Goal: Use online tool/utility: Utilize a website feature to perform a specific function

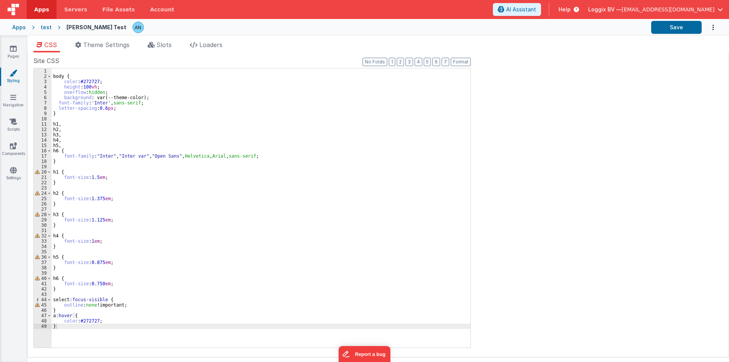
click at [40, 8] on span "Apps" at bounding box center [41, 10] width 15 height 8
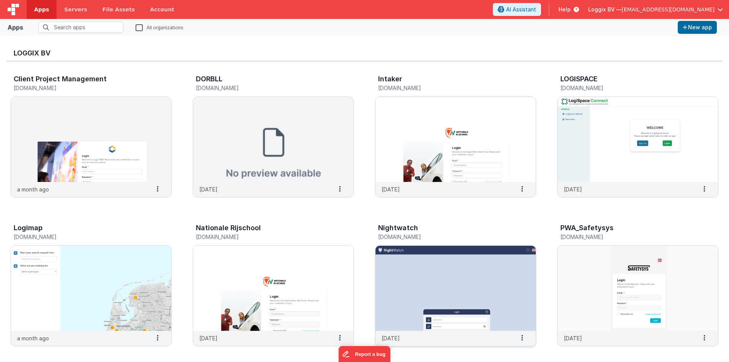
click at [431, 279] on img at bounding box center [455, 288] width 160 height 85
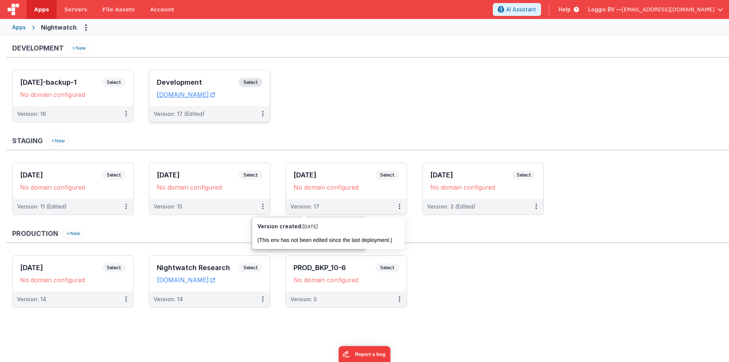
click at [172, 82] on h3 "Development" at bounding box center [198, 83] width 82 height 8
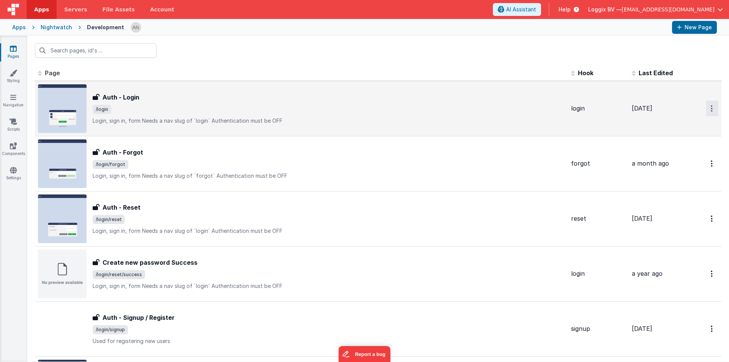
click at [706, 108] on button "Options" at bounding box center [712, 109] width 12 height 16
click at [656, 124] on icon at bounding box center [661, 125] width 11 height 5
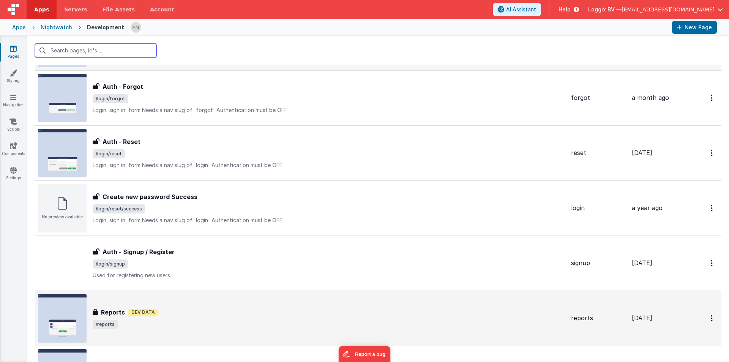
scroll to position [152, 0]
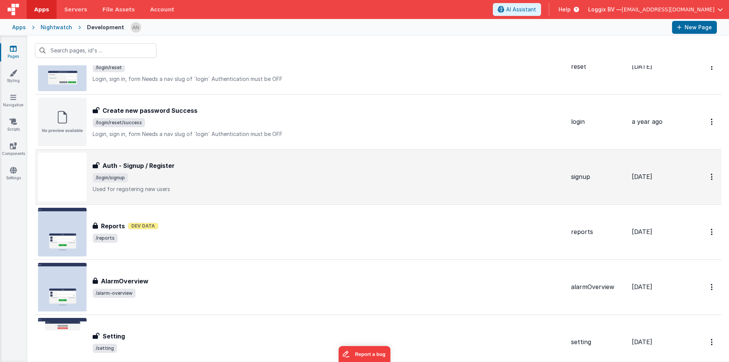
click at [160, 168] on h3 "Auth - Signup / Register" at bounding box center [138, 165] width 72 height 9
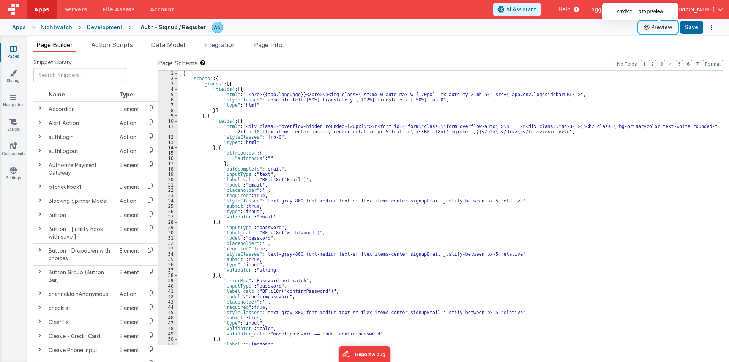
click at [661, 27] on button "Preview" at bounding box center [658, 27] width 38 height 12
click at [11, 172] on icon at bounding box center [13, 170] width 7 height 8
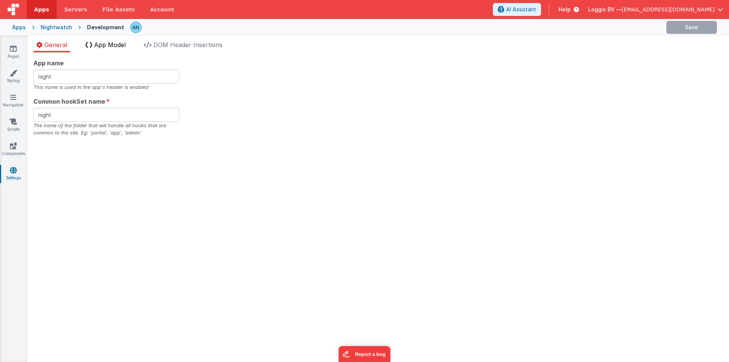
click at [113, 45] on span "App Model" at bounding box center [110, 45] width 32 height 8
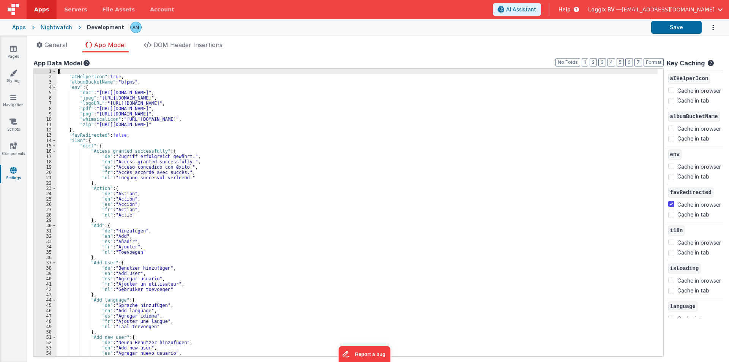
click at [52, 87] on span at bounding box center [54, 87] width 4 height 5
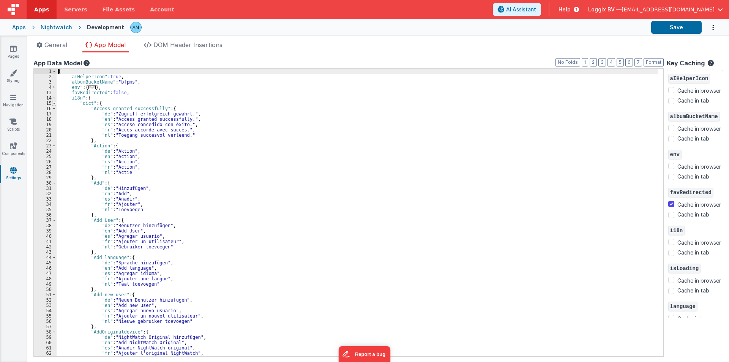
click at [54, 106] on span at bounding box center [54, 103] width 4 height 5
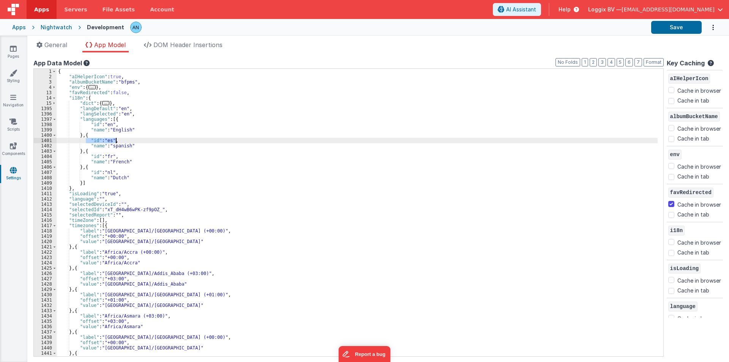
drag, startPoint x: 85, startPoint y: 140, endPoint x: 115, endPoint y: 142, distance: 30.8
click at [115, 142] on div "{ "aIHelperIcon" : true , "albumBucketName" : "bfpms" , "env" : { ... } , "favR…" at bounding box center [357, 218] width 601 height 298
click at [108, 140] on div "{ "aIHelperIcon" : true , "albumBucketName" : "bfpms" , "env" : { ... } , "favR…" at bounding box center [357, 212] width 601 height 287
click at [108, 140] on div "{ "aIHelperIcon" : true , "albumBucketName" : "bfpms" , "env" : { ... } , "favR…" at bounding box center [357, 218] width 601 height 298
drag, startPoint x: 54, startPoint y: 225, endPoint x: 45, endPoint y: 229, distance: 9.7
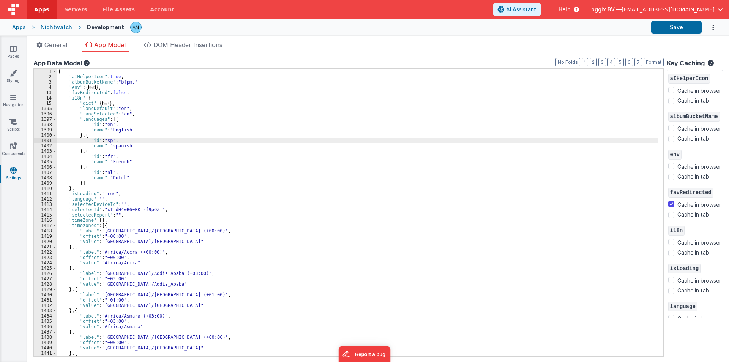
click at [53, 225] on span at bounding box center [54, 225] width 4 height 5
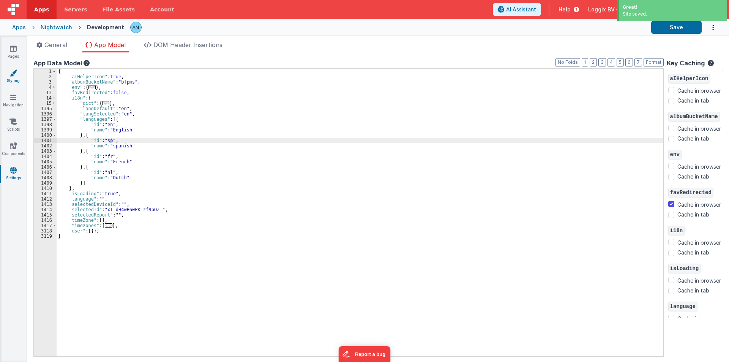
click at [14, 75] on icon at bounding box center [13, 73] width 8 height 8
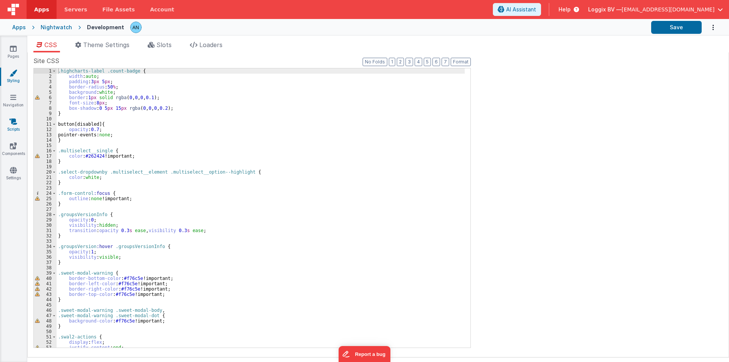
click at [13, 121] on icon at bounding box center [13, 122] width 8 height 8
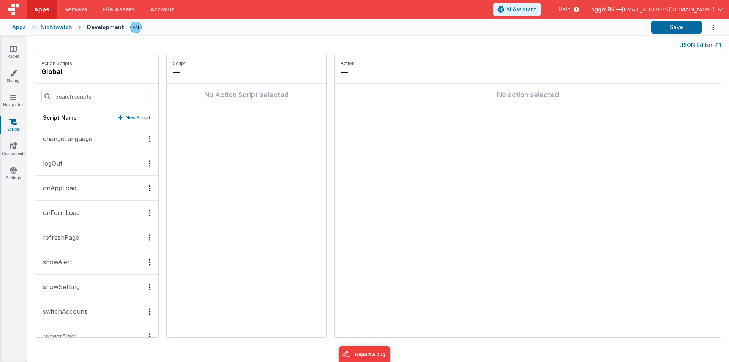
click at [76, 176] on button "onAppLoad" at bounding box center [96, 188] width 123 height 25
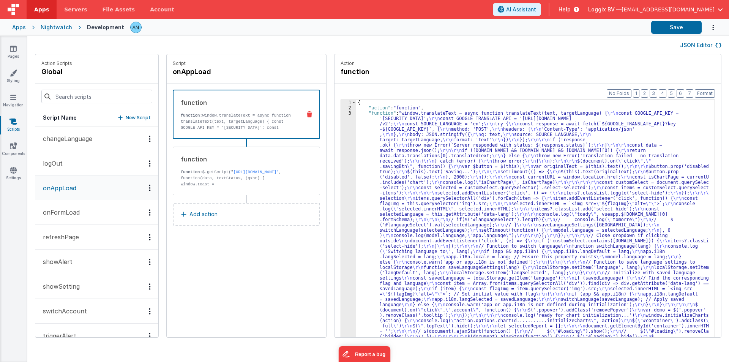
scroll to position [17, 0]
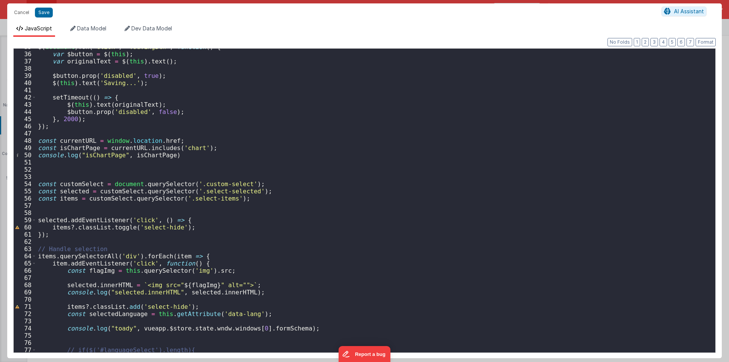
scroll to position [251, 0]
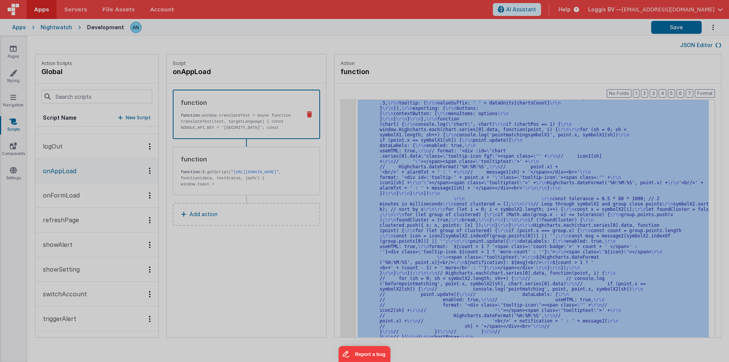
click at [338, 166] on div "window . translateText = async function translateText ( text , targetLanguage )…" at bounding box center [372, 200] width 673 height 318
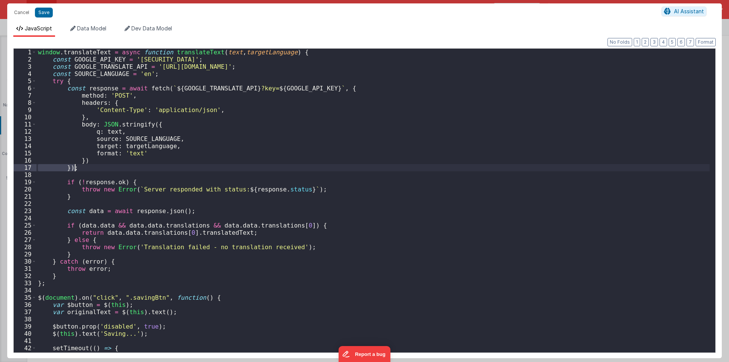
click at [338, 166] on div "window . translateText = async function translateText ( text , targetLanguage )…" at bounding box center [372, 208] width 673 height 318
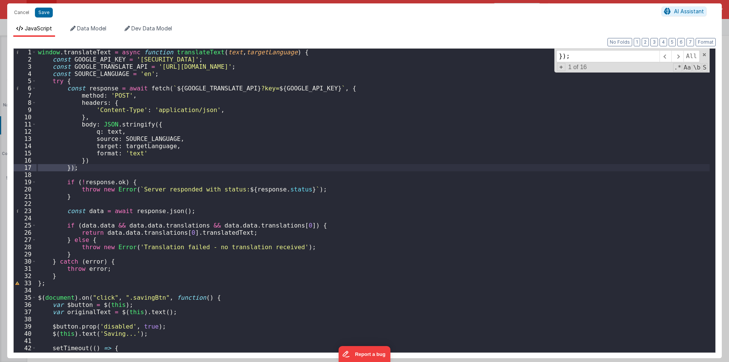
type input "w"
type input "es"
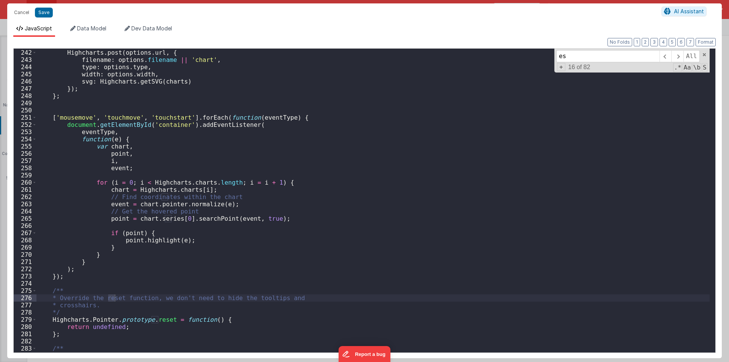
scroll to position [1918, 0]
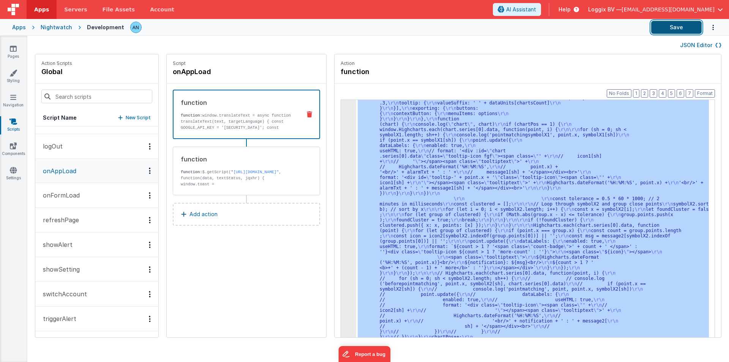
click at [673, 24] on button "Save" at bounding box center [676, 27] width 50 height 13
click at [708, 92] on button "Format" at bounding box center [705, 93] width 20 height 8
click at [678, 22] on button "Save" at bounding box center [676, 27] width 50 height 13
click at [703, 91] on button "Format" at bounding box center [705, 93] width 20 height 8
click at [673, 28] on button "Save" at bounding box center [676, 27] width 50 height 13
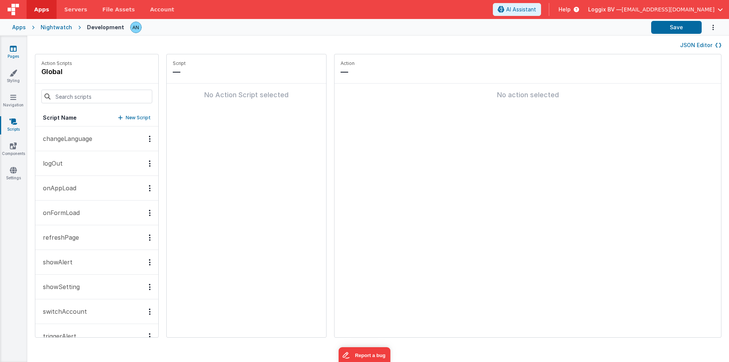
click at [5, 48] on link "Pages" at bounding box center [13, 52] width 27 height 15
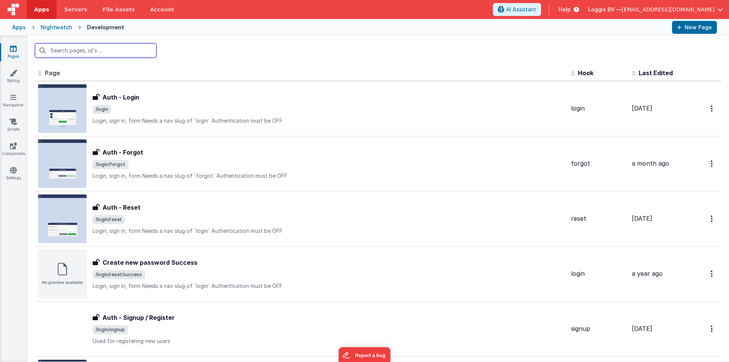
click at [76, 52] on input "text" at bounding box center [95, 50] width 121 height 14
type input "si"
click at [16, 172] on icon at bounding box center [13, 170] width 7 height 8
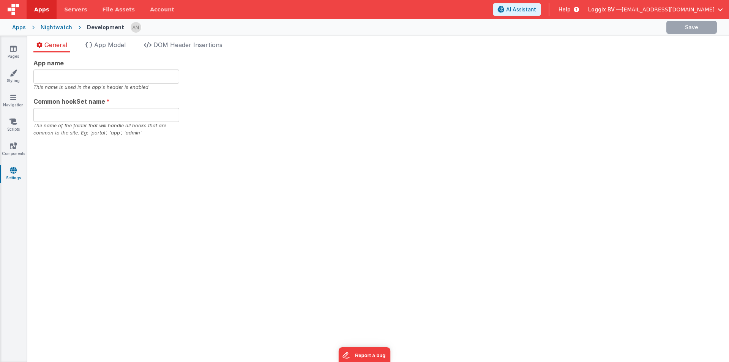
type input "night"
click at [99, 43] on span "App Model" at bounding box center [110, 45] width 32 height 8
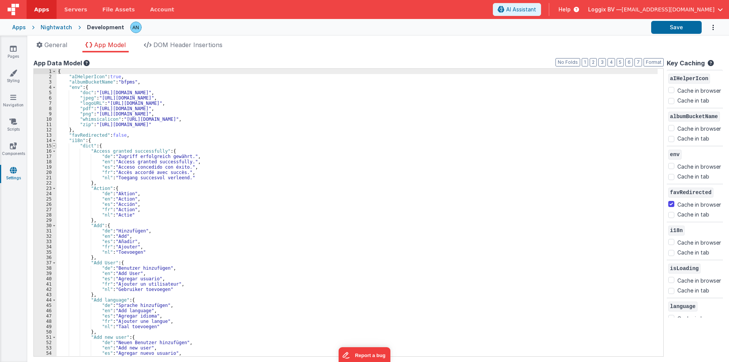
click at [56, 147] on span at bounding box center [54, 145] width 4 height 5
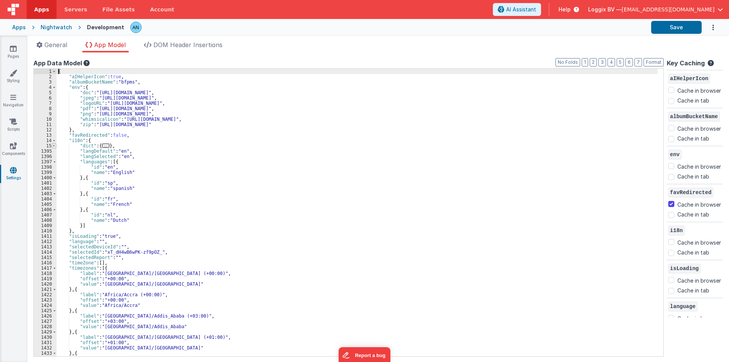
click at [56, 147] on span at bounding box center [54, 145] width 4 height 5
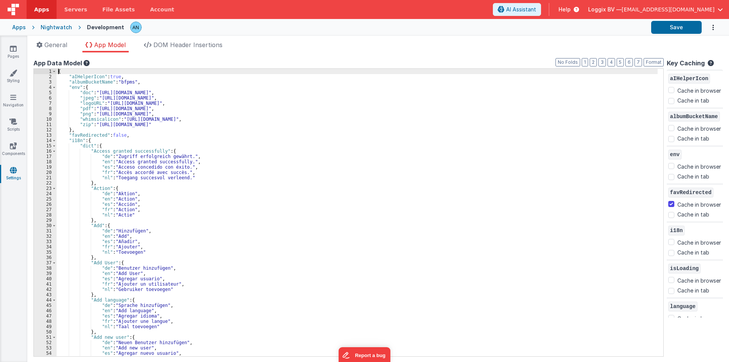
click at [103, 166] on div "{ "aIHelperIcon" : true , "albumBucketName" : "bfpms" , "env" : { "doc" : "http…" at bounding box center [357, 218] width 601 height 298
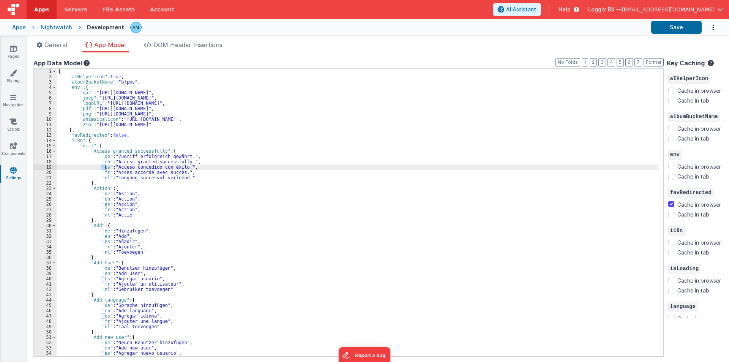
click at [103, 166] on div "{ "aIHelperIcon" : true , "albumBucketName" : "bfpms" , "env" : { "doc" : "http…" at bounding box center [357, 218] width 601 height 298
click at [54, 140] on span at bounding box center [54, 140] width 4 height 5
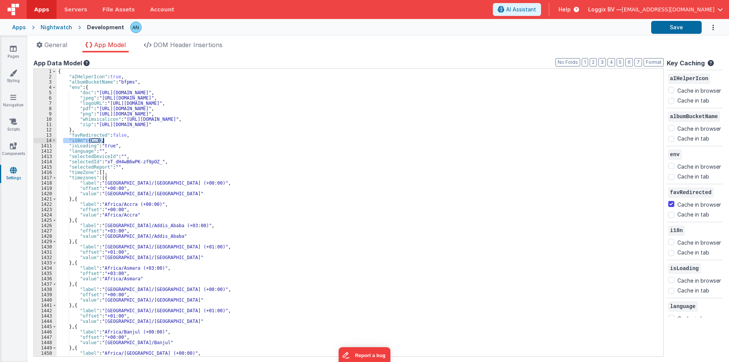
drag, startPoint x: 64, startPoint y: 141, endPoint x: 105, endPoint y: 140, distance: 40.6
click at [105, 140] on div "{ "aIHelperIcon" : true , "albumBucketName" : "bfpms" , "env" : { "doc" : "http…" at bounding box center [357, 218] width 601 height 298
click at [83, 139] on div "{ "aIHelperIcon" : true , "albumBucketName" : "bfpms" , "env" : { "doc" : "http…" at bounding box center [357, 212] width 601 height 287
drag, startPoint x: 66, startPoint y: 140, endPoint x: 106, endPoint y: 140, distance: 40.2
click at [106, 140] on div "{ "aIHelperIcon" : true , "albumBucketName" : "bfpms" , "env" : { "doc" : "http…" at bounding box center [357, 218] width 601 height 298
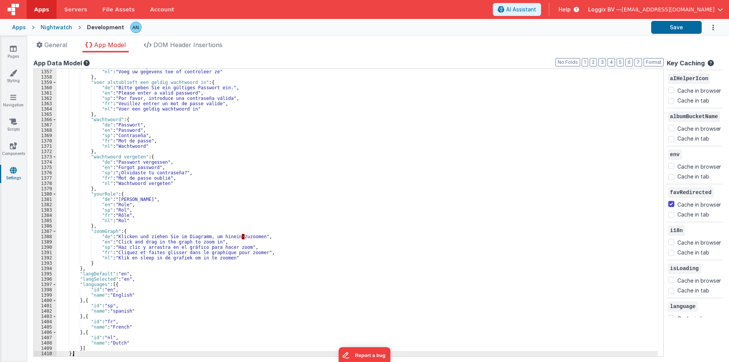
scroll to position [5421, 0]
click at [692, 31] on button "Save" at bounding box center [676, 27] width 50 height 13
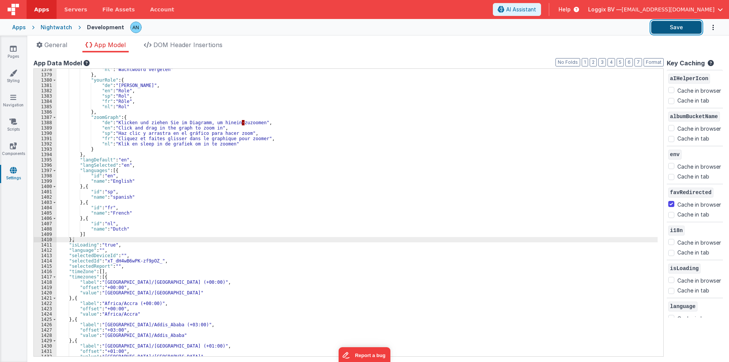
click at [692, 26] on button "Save" at bounding box center [676, 27] width 50 height 13
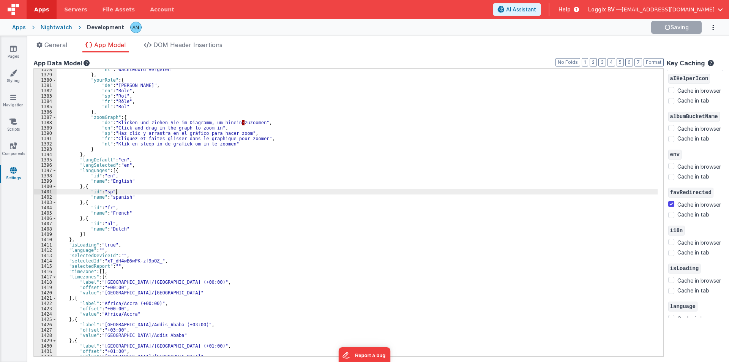
click at [427, 190] on div ""nl" : "Wachtwoord vergeten" } , "yourRole" : { "de" : "Rolle" , "en" : "Role" …" at bounding box center [357, 216] width 601 height 298
click at [654, 61] on button "Format" at bounding box center [653, 62] width 20 height 8
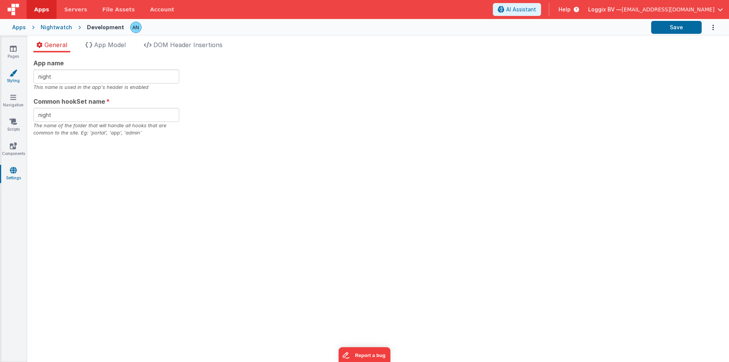
click at [0, 73] on link "Styling" at bounding box center [13, 76] width 27 height 15
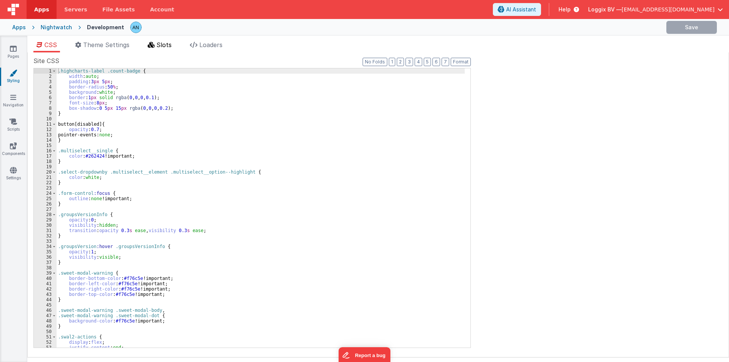
click at [162, 42] on span "Slots" at bounding box center [163, 45] width 15 height 8
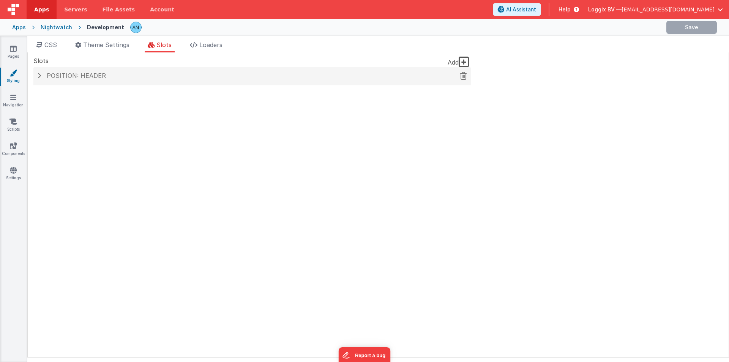
click at [89, 75] on span "Position: header" at bounding box center [76, 76] width 59 height 8
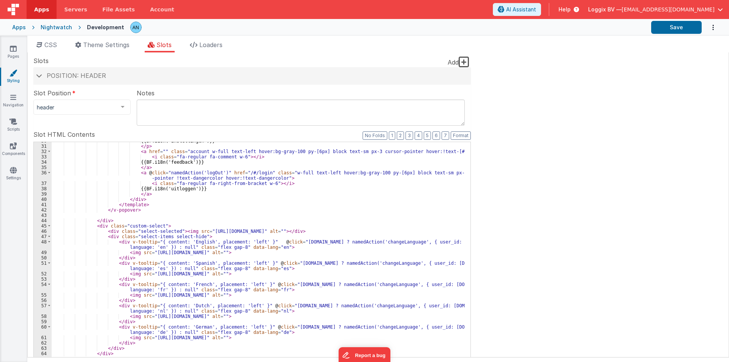
scroll to position [45, 0]
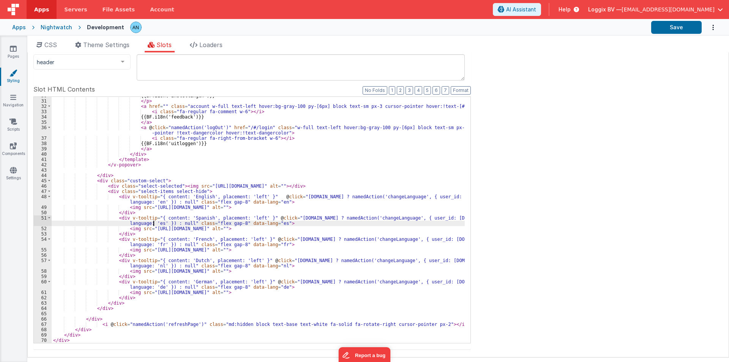
click at [153, 222] on div "{{BF.i18n('instellingen')}} </ p > < a href = "" class = "account w-full text-l…" at bounding box center [258, 221] width 413 height 257
click at [266, 223] on div "{{BF.i18n('instellingen')}} </ p > < a href = "" class = "account w-full text-l…" at bounding box center [258, 221] width 413 height 257
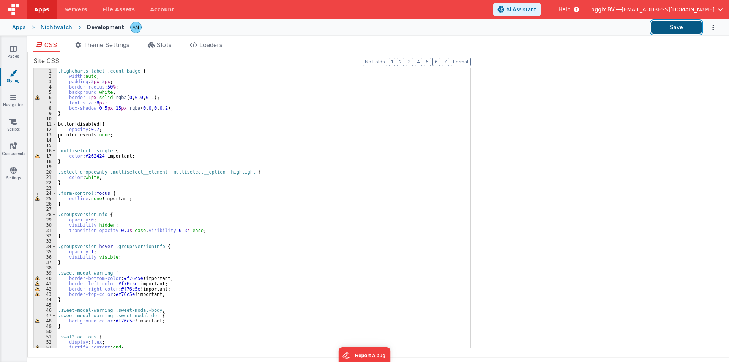
click at [677, 32] on button "Save" at bounding box center [676, 27] width 50 height 13
click at [167, 48] on span "Slots" at bounding box center [163, 45] width 15 height 8
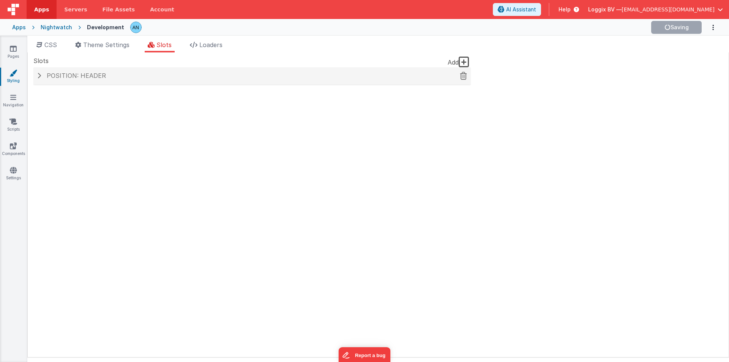
click at [111, 84] on div "Position: header" at bounding box center [251, 75] width 437 height 17
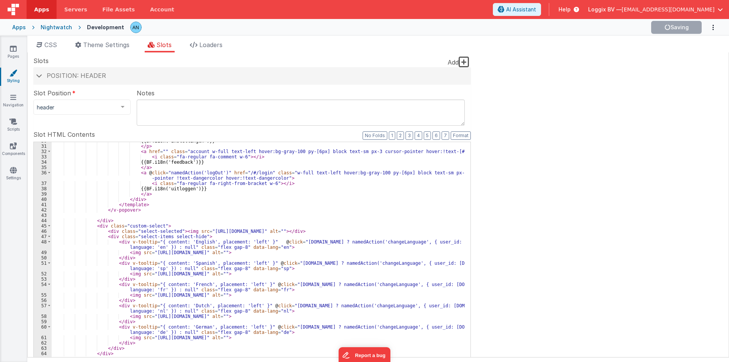
scroll to position [216, 0]
click at [380, 262] on div "{{BF.i18n('instellingen')}} </ p > < a href = "" class = "account w-full text-l…" at bounding box center [258, 266] width 413 height 257
click at [11, 145] on icon at bounding box center [13, 146] width 7 height 8
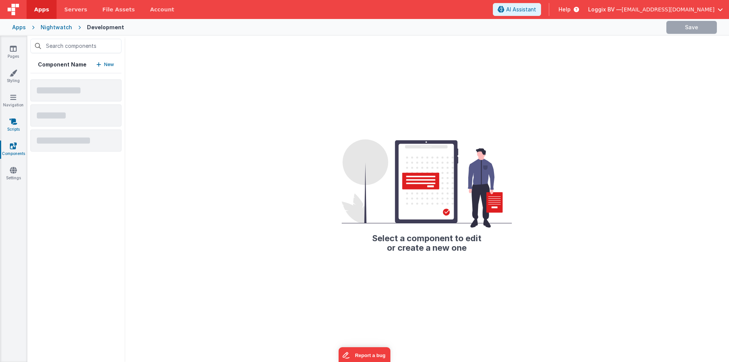
click at [7, 125] on link "Scripts" at bounding box center [13, 125] width 27 height 15
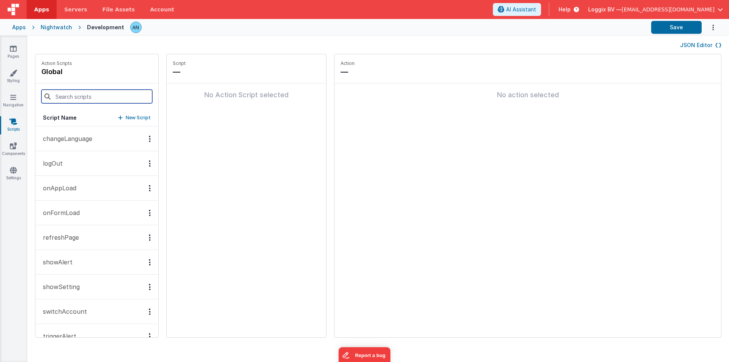
click at [72, 95] on input at bounding box center [96, 97] width 111 height 14
paste input "changeLanguage"
type input "changeLanguage"
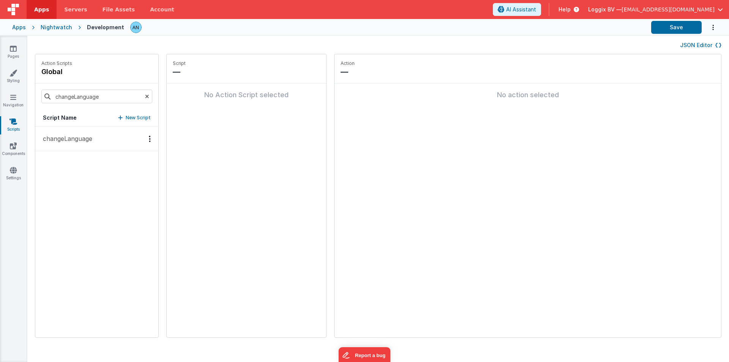
click at [65, 138] on p "changeLanguage" at bounding box center [65, 138] width 54 height 9
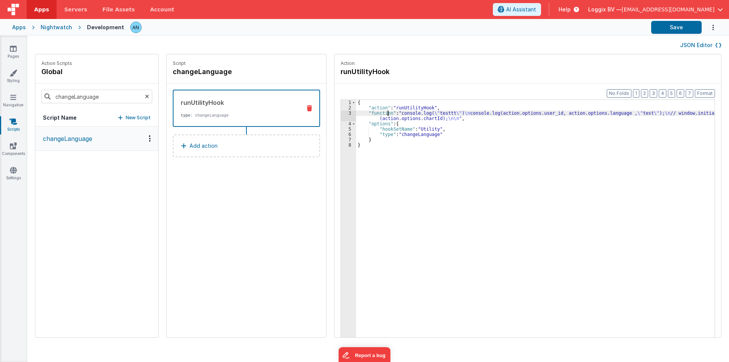
click at [381, 115] on div "{ "action" : "runUtilityHook" , "function" : "console.log( \" testtt \" ) \n co…" at bounding box center [539, 235] width 366 height 271
click at [341, 114] on div "3" at bounding box center [348, 115] width 15 height 11
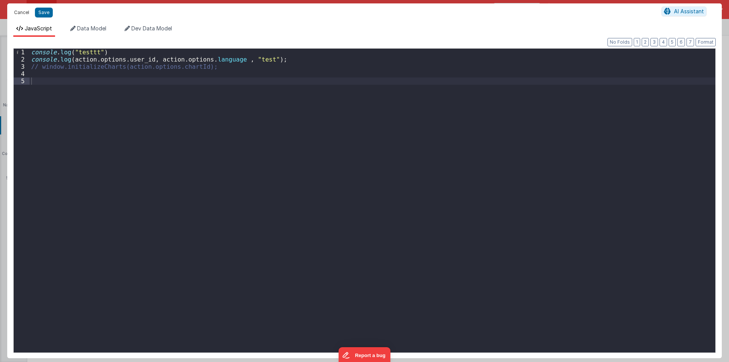
click at [21, 9] on button "Cancel" at bounding box center [21, 12] width 23 height 11
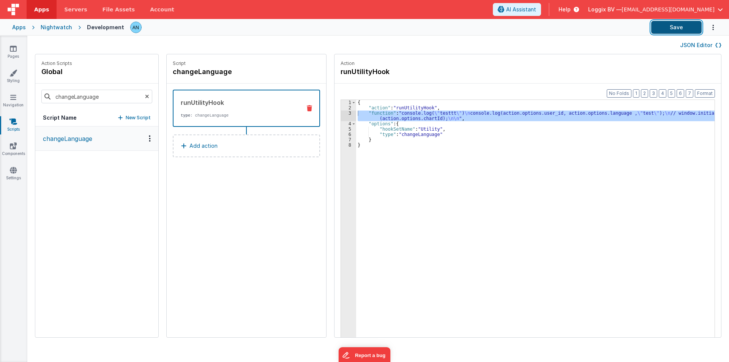
click at [661, 22] on button "Save" at bounding box center [676, 27] width 50 height 13
click at [15, 128] on link "Scripts" at bounding box center [13, 125] width 27 height 15
click at [16, 74] on icon at bounding box center [13, 73] width 8 height 8
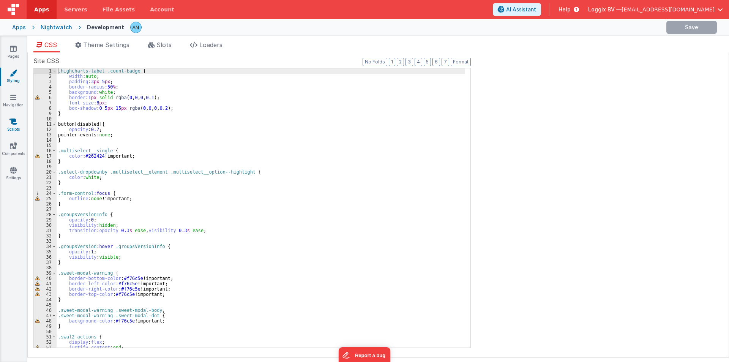
click at [9, 121] on link "Scripts" at bounding box center [13, 125] width 27 height 15
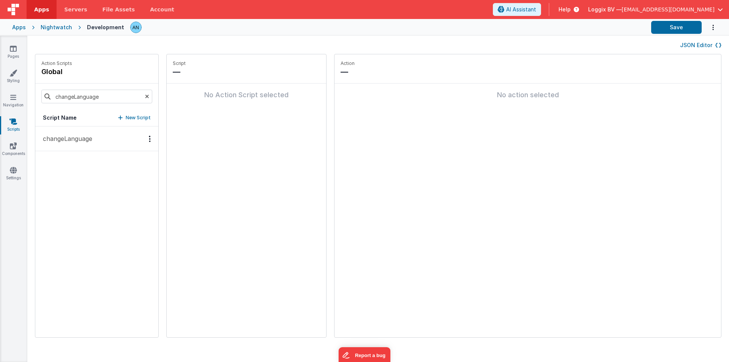
click at [145, 99] on icon at bounding box center [147, 97] width 4 height 26
click at [96, 180] on button "onAppLoad" at bounding box center [96, 188] width 123 height 25
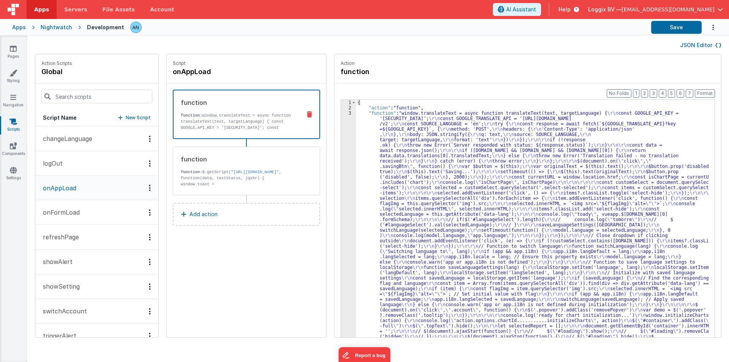
click at [88, 202] on button "onFormLoad" at bounding box center [96, 212] width 123 height 25
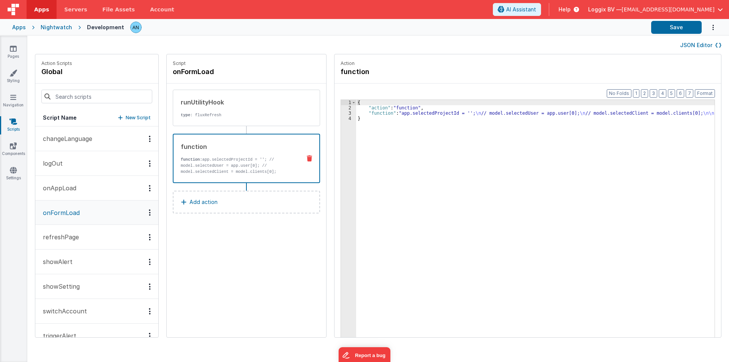
click at [247, 149] on div "function" at bounding box center [238, 146] width 114 height 9
click at [58, 189] on p "onAppLoad" at bounding box center [57, 187] width 38 height 9
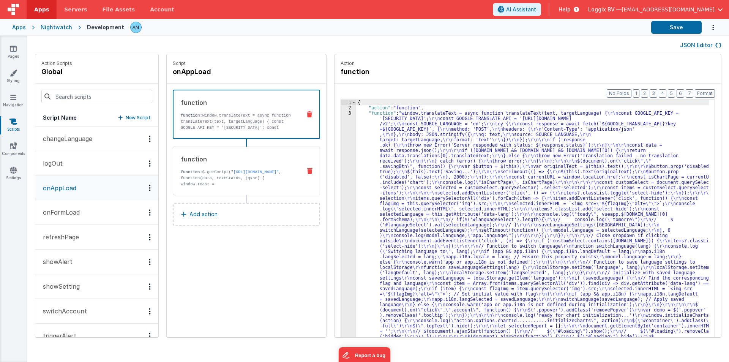
click at [200, 176] on p "function: $.getScript(" https://cdn.jsdelivr.net/npm/vue-toastification@latest/…" at bounding box center [238, 187] width 115 height 36
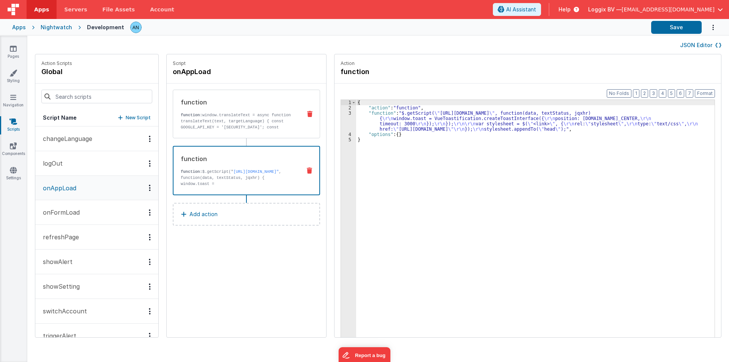
click at [198, 128] on p "function: window.translateText = async function translateText(text, targetLangu…" at bounding box center [238, 145] width 115 height 67
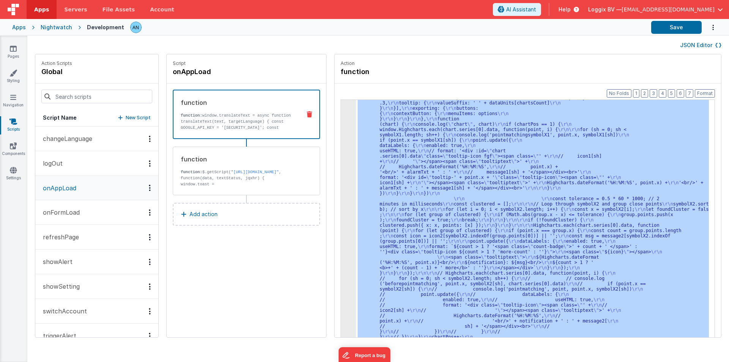
scroll to position [999, 0]
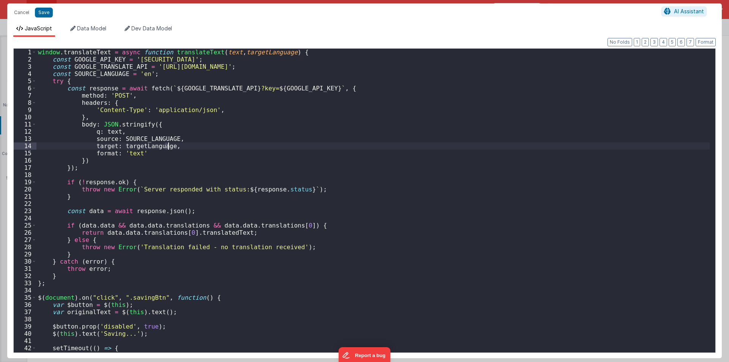
click at [339, 136] on div "window . translateText = async function translateText ( text , targetLanguage )…" at bounding box center [372, 208] width 673 height 318
click at [33, 54] on span at bounding box center [34, 52] width 4 height 7
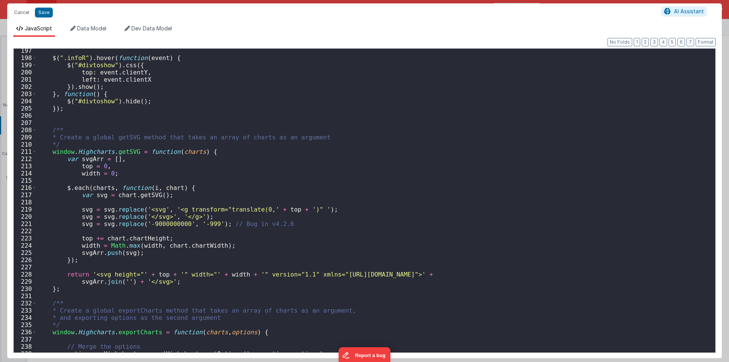
scroll to position [1207, 0]
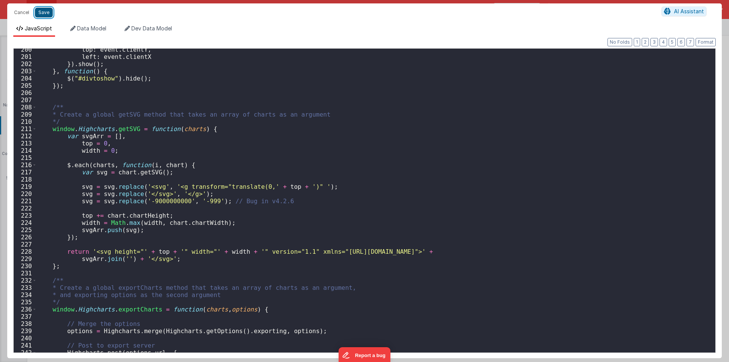
click at [42, 11] on button "Save" at bounding box center [44, 13] width 18 height 10
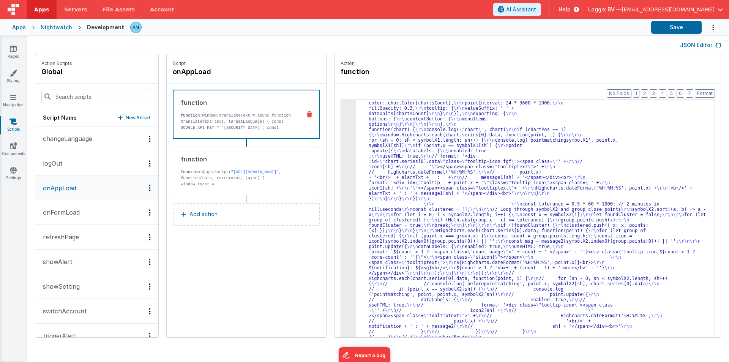
scroll to position [962, 0]
click at [664, 22] on button "Save" at bounding box center [676, 27] width 50 height 13
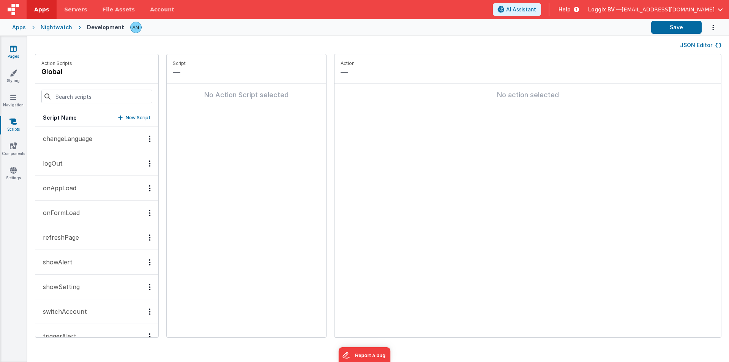
click at [17, 47] on link "Pages" at bounding box center [13, 52] width 27 height 15
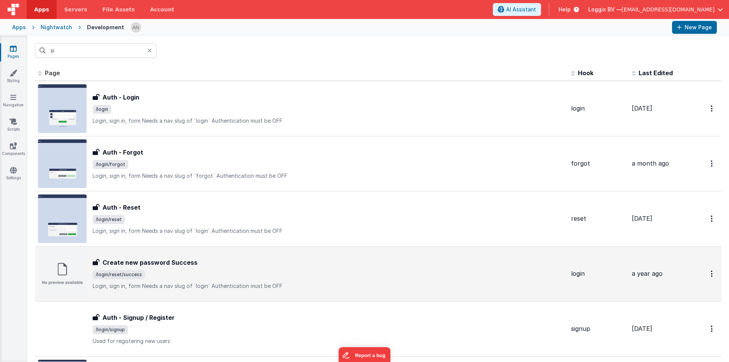
click at [167, 282] on p "Login, sign in, formNeeds a nav slug of `login`Authentication must be OFF" at bounding box center [329, 286] width 472 height 8
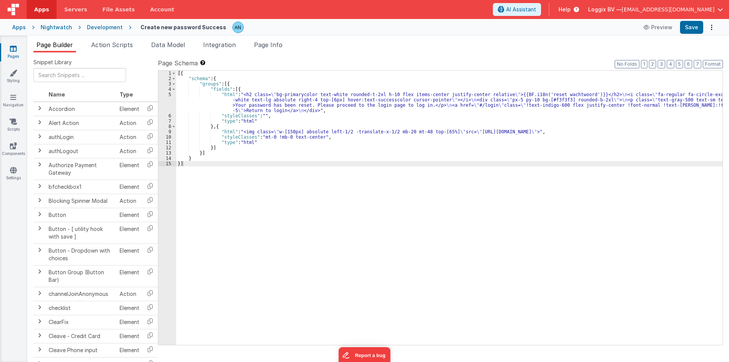
click at [222, 95] on div "[{ "schema" : { "groups" : [{ "fields" : [{ "html" : "<h2 class= \" bg-primaryc…" at bounding box center [449, 213] width 546 height 285
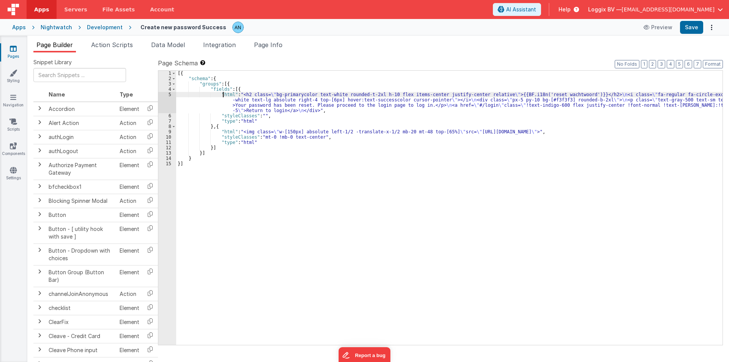
click at [102, 26] on div "Development" at bounding box center [105, 28] width 36 height 8
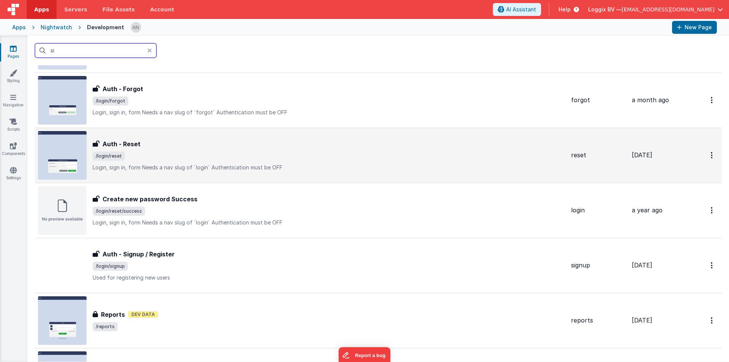
scroll to position [76, 0]
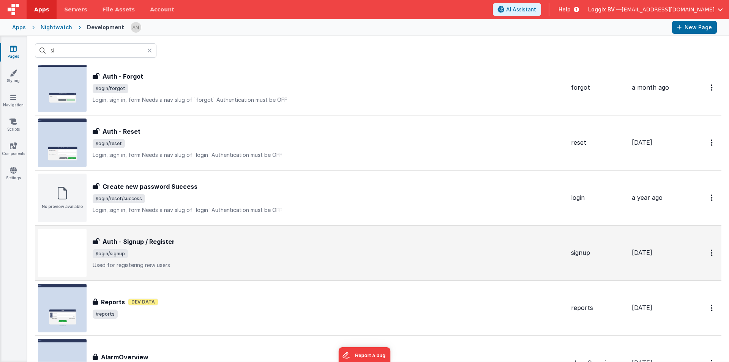
click at [122, 254] on span "/login/signup" at bounding box center [110, 253] width 35 height 9
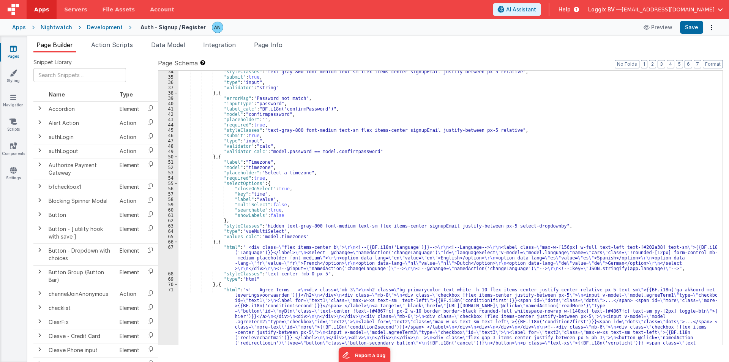
scroll to position [205, 0]
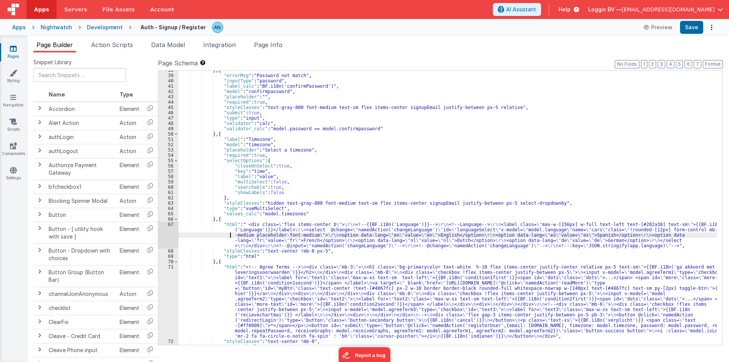
click at [206, 234] on div "} , { "errorMsg" : "Password not match" , "inputType" : "password" , "label_cal…" at bounding box center [447, 210] width 538 height 285
click at [164, 231] on div "67" at bounding box center [168, 235] width 20 height 27
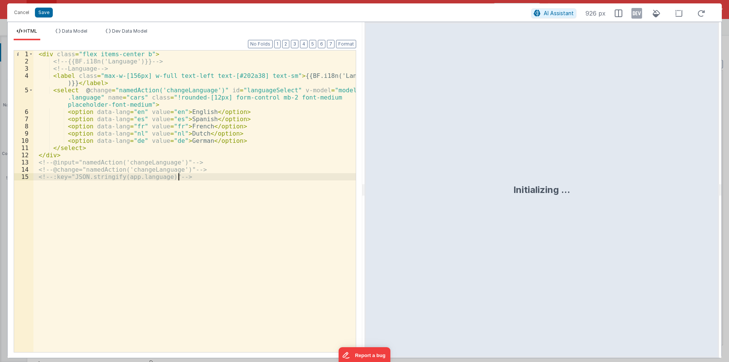
click at [167, 119] on div "< div class = "flex items-center b" > <!-- {{BF.i18n('Language')}} --> <!-- Lan…" at bounding box center [194, 208] width 322 height 316
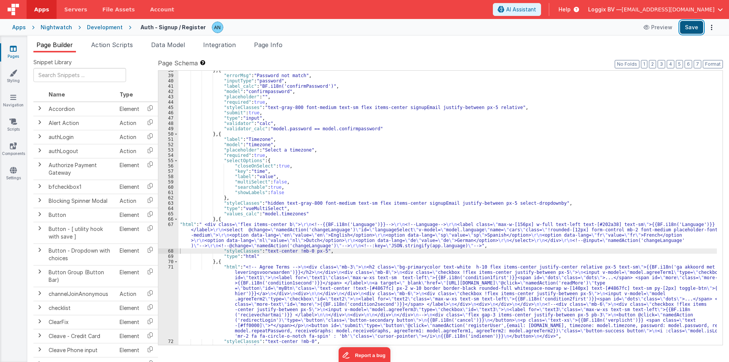
click at [690, 25] on button "Save" at bounding box center [691, 27] width 23 height 13
click at [719, 66] on button "Format" at bounding box center [713, 64] width 20 height 8
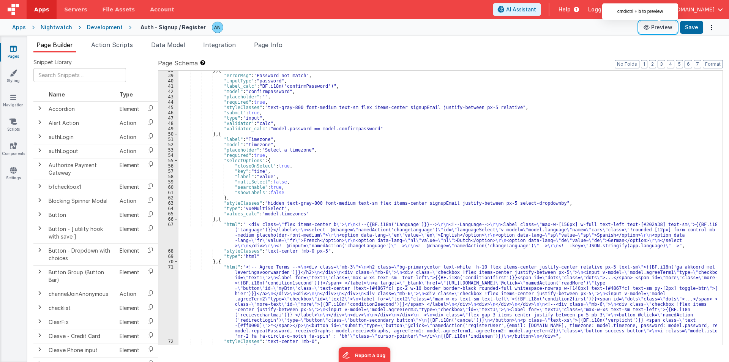
click at [651, 28] on icon at bounding box center [647, 27] width 8 height 5
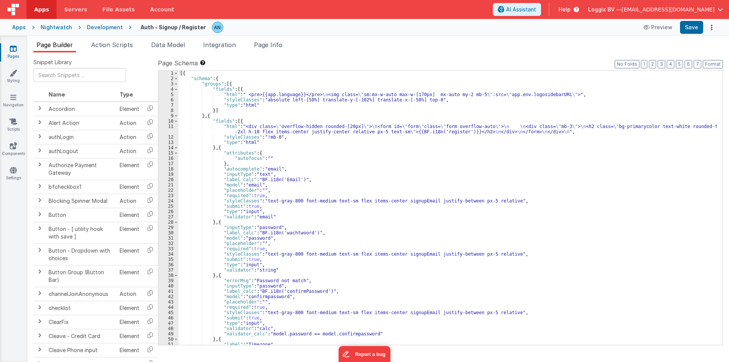
click at [234, 84] on div "[{ "schema" : { "groups" : [{ "fields" : [{ "html" : " <pre>{{app.language}}</p…" at bounding box center [447, 213] width 538 height 285
click at [221, 80] on div "[{ "schema" : { "groups" : [{ "fields" : [{ "html" : " <pre>{{app.language}}</p…" at bounding box center [447, 213] width 538 height 285
click at [191, 74] on div "[{ "schema" : { "groups" : [{ "fields" : [{ "html" : " <pre>{{app.language}}</p…" at bounding box center [447, 213] width 538 height 285
click at [190, 78] on div "[{ "schema" : { "groups" : [{ "fields" : [{ "html" : " <pre>{{app.language}}</p…" at bounding box center [447, 213] width 538 height 285
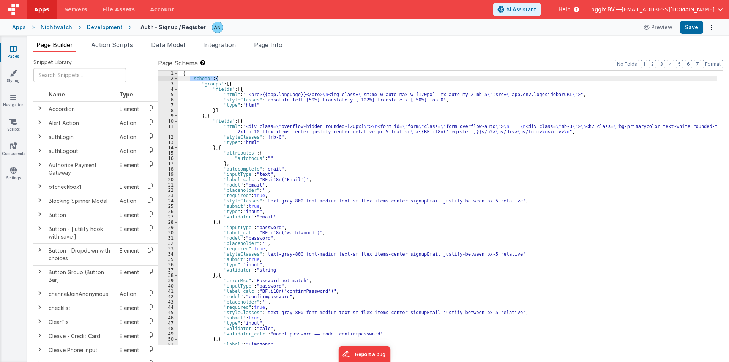
click at [221, 78] on div "[{ "schema" : { "groups" : [{ "fields" : [{ "html" : " <pre>{{app.language}}</p…" at bounding box center [447, 213] width 538 height 285
drag, startPoint x: 231, startPoint y: 84, endPoint x: 198, endPoint y: 85, distance: 33.0
click at [198, 85] on div "[{ "schema" : { "groups" : [{ "fields" : [{ "html" : " <pre>{{app.language}}</p…" at bounding box center [447, 213] width 538 height 285
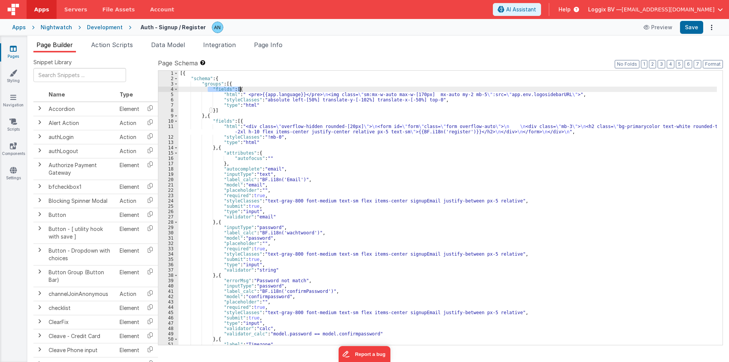
drag, startPoint x: 208, startPoint y: 89, endPoint x: 242, endPoint y: 90, distance: 33.8
click at [242, 90] on div "[{ "schema" : { "groups" : [{ "fields" : [{ "html" : " <pre>{{app.language}}</p…" at bounding box center [447, 213] width 538 height 285
click at [176, 89] on span at bounding box center [176, 89] width 4 height 5
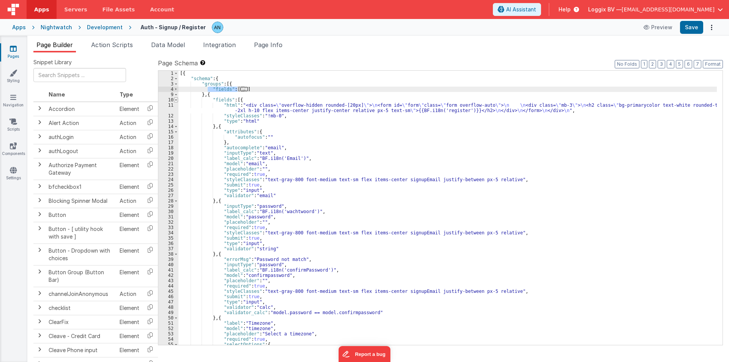
click at [175, 97] on span at bounding box center [176, 99] width 4 height 5
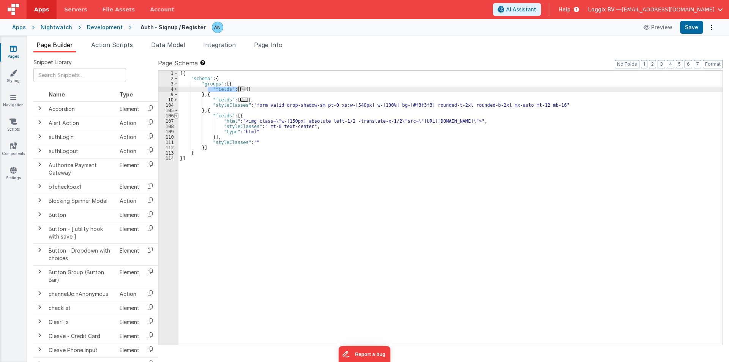
click at [175, 115] on span at bounding box center [176, 115] width 4 height 5
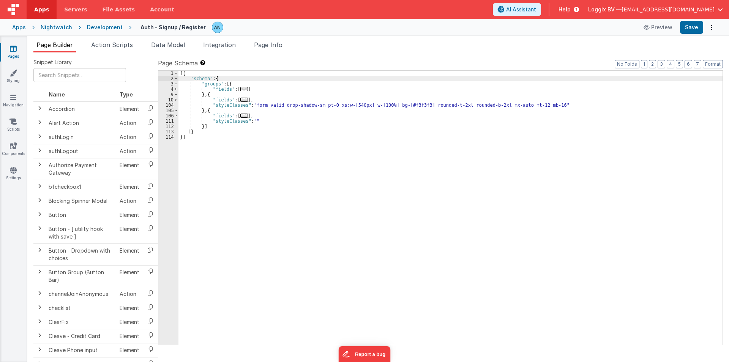
click at [217, 79] on div "[{ "schema" : { "groups" : [{ "fields" : [ ... ] } , { "fields" : [ ... ] , "st…" at bounding box center [450, 213] width 544 height 285
click at [176, 85] on span at bounding box center [176, 83] width 4 height 5
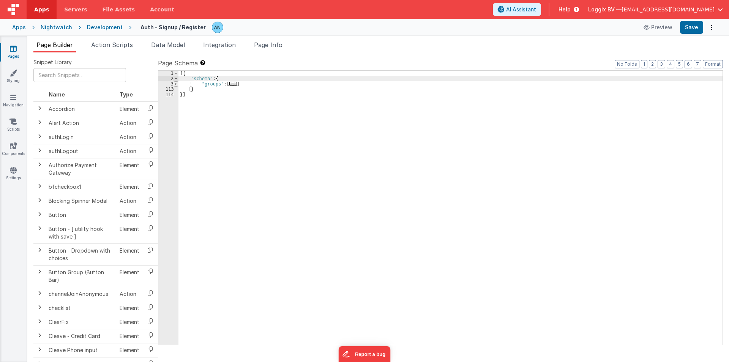
click at [176, 85] on span at bounding box center [176, 83] width 4 height 5
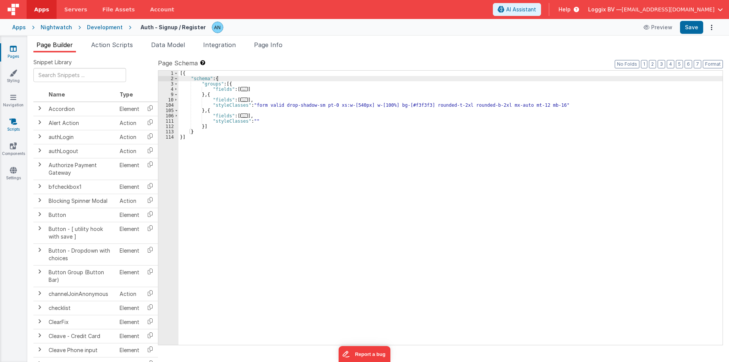
click at [15, 127] on link "Scripts" at bounding box center [13, 125] width 27 height 15
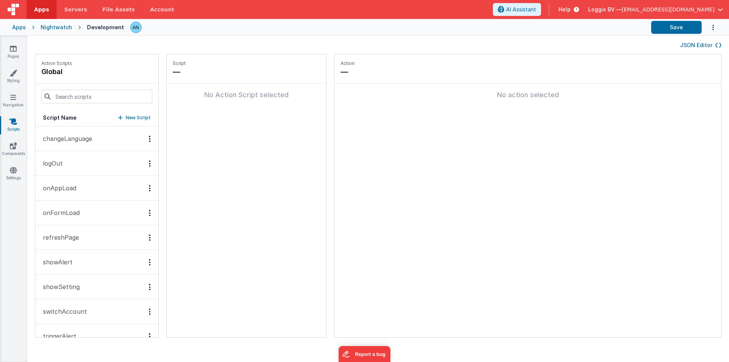
click at [76, 146] on button "changeLanguage" at bounding box center [96, 138] width 123 height 25
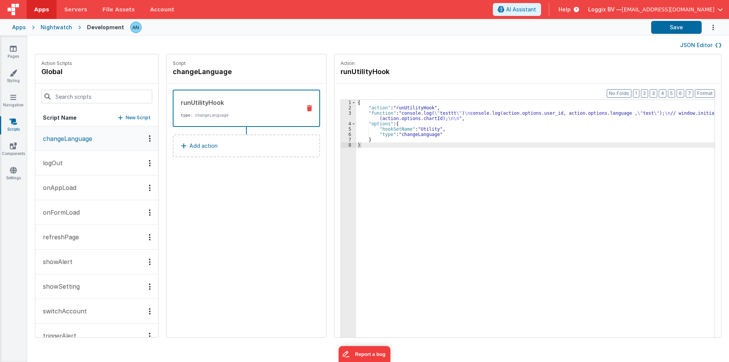
click at [393, 115] on div "{ "action" : "runUtilityHook" , "function" : "console.log( \" testtt \" ) \n co…" at bounding box center [539, 235] width 366 height 271
click at [341, 115] on div "3" at bounding box center [348, 115] width 15 height 11
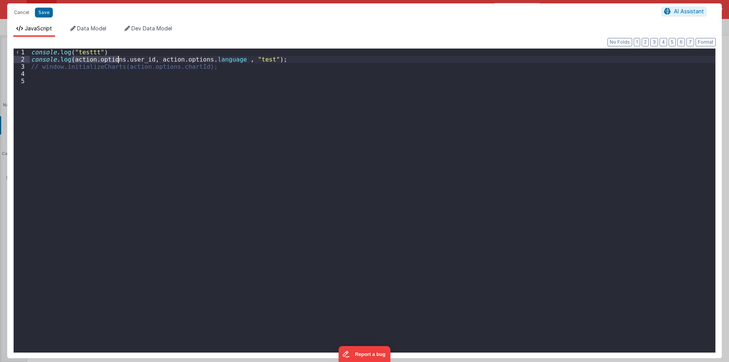
drag, startPoint x: 72, startPoint y: 60, endPoint x: 118, endPoint y: 61, distance: 45.9
click at [118, 61] on div "console . log ( "testtt" ) console . log ( action . options . user_id , action …" at bounding box center [373, 208] width 686 height 318
click at [98, 50] on div "console . log ( "testtt" ) console . log ( action . options . user_id , action …" at bounding box center [373, 208] width 686 height 318
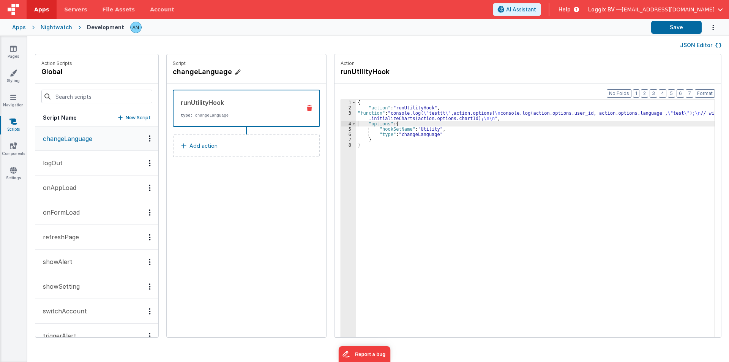
click at [182, 71] on h4 "changeLanguage" at bounding box center [230, 71] width 114 height 11
click at [182, 71] on input "changeLanguage" at bounding box center [211, 71] width 76 height 11
click at [253, 72] on icon at bounding box center [255, 71] width 5 height 9
click at [2, 73] on link "Styling" at bounding box center [13, 76] width 27 height 15
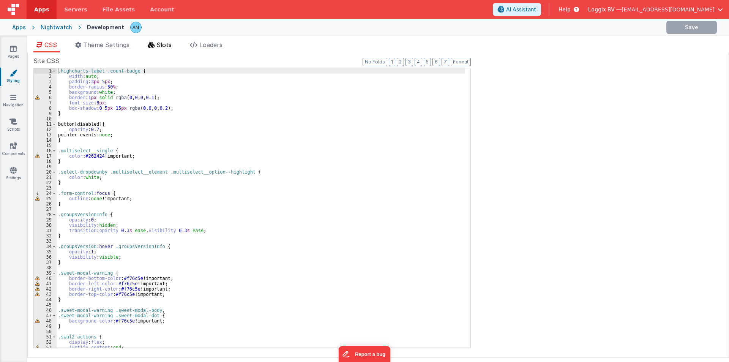
click at [155, 49] on li "Slots" at bounding box center [160, 46] width 30 height 12
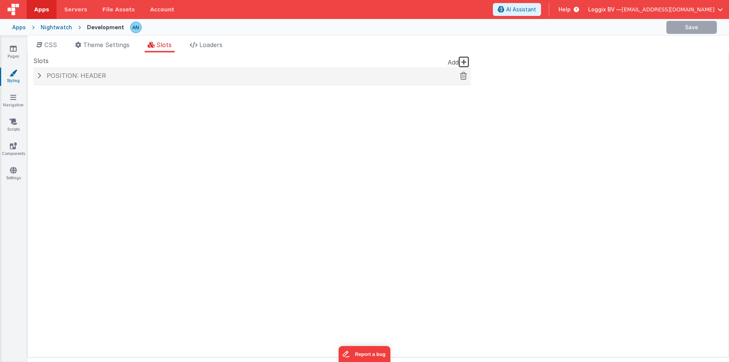
click at [127, 74] on h4 "Position: header" at bounding box center [252, 76] width 430 height 7
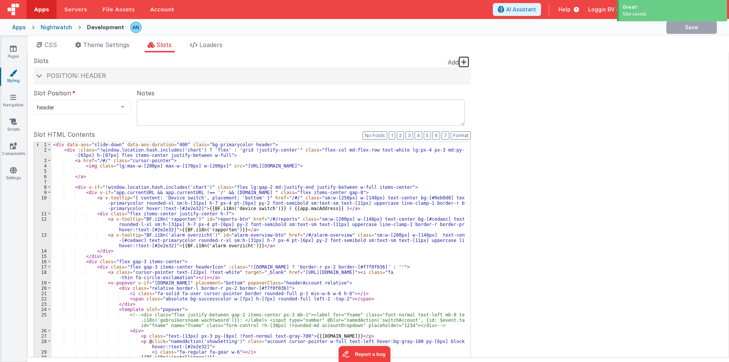
click at [156, 185] on div "< div data-aos = "slide-down" data-aos-duration = "400" class = "bg-primarycolo…" at bounding box center [258, 273] width 413 height 262
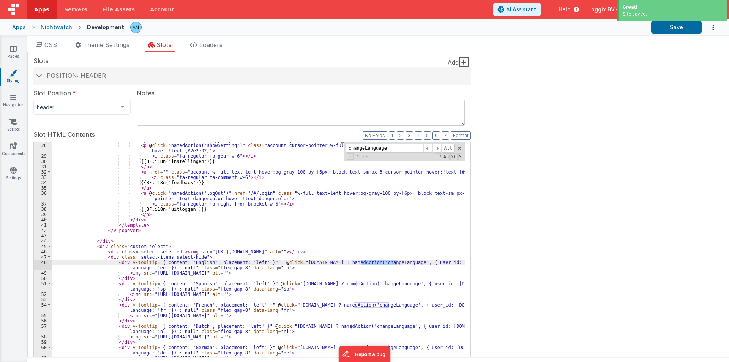
scroll to position [216, 0]
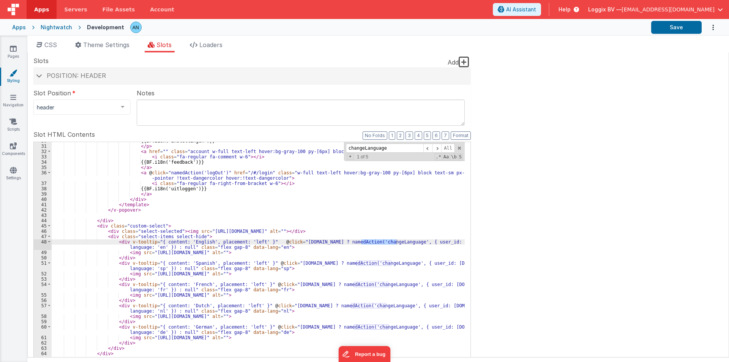
type input "changeLanguage"
click at [11, 54] on link "Pages" at bounding box center [13, 52] width 27 height 15
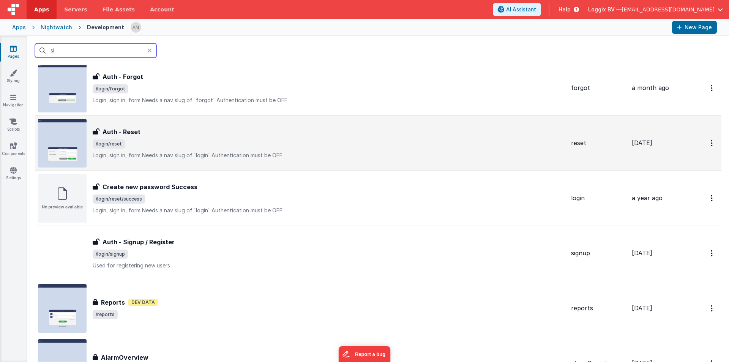
scroll to position [76, 0]
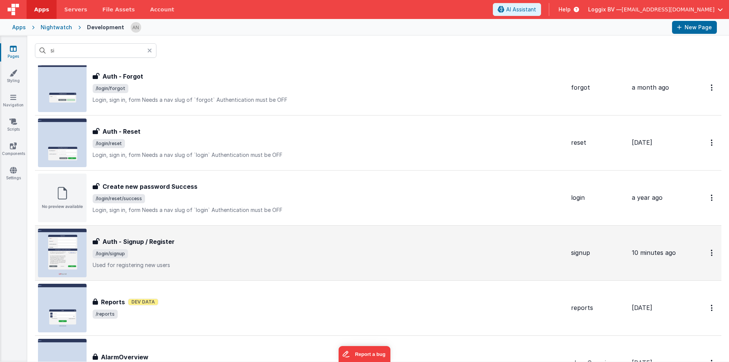
click at [103, 243] on h3 "Auth - Signup / Register" at bounding box center [138, 241] width 72 height 9
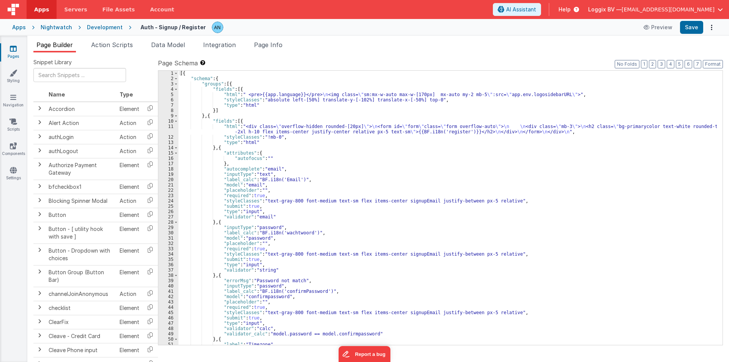
click at [207, 165] on div "[{ "schema" : { "groups" : [{ "fields" : [{ "html" : " <pre>{{app.language}}</p…" at bounding box center [447, 213] width 538 height 285
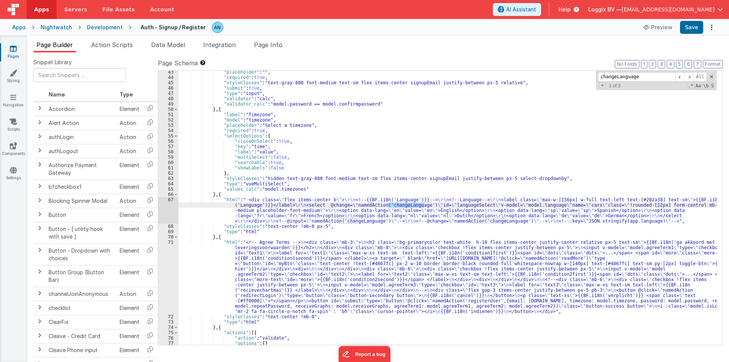
scroll to position [230, 0]
type input "changeLanguage"
click at [14, 50] on icon at bounding box center [13, 49] width 7 height 8
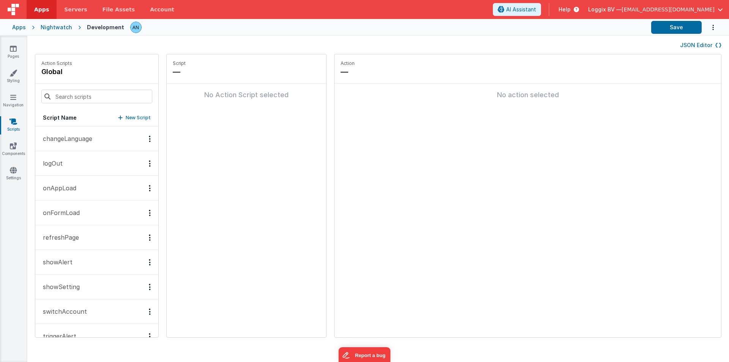
click at [77, 142] on p "changeLanguage" at bounding box center [65, 138] width 54 height 9
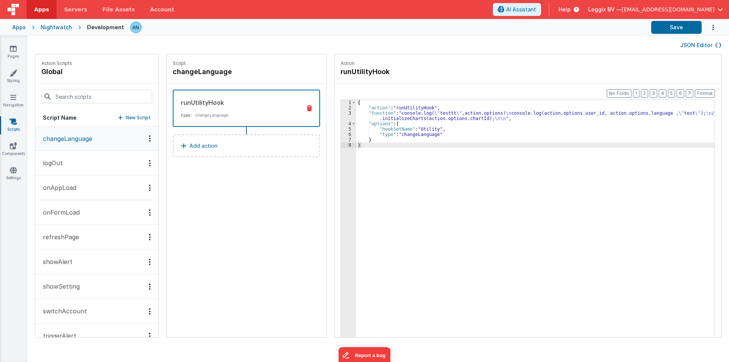
click at [371, 115] on div "{ "action" : "runUtilityHook" , "function" : "console.log( \" testtt \" ,action…" at bounding box center [539, 235] width 366 height 271
click at [341, 114] on div "3" at bounding box center [348, 115] width 15 height 11
